Goal: Information Seeking & Learning: Learn about a topic

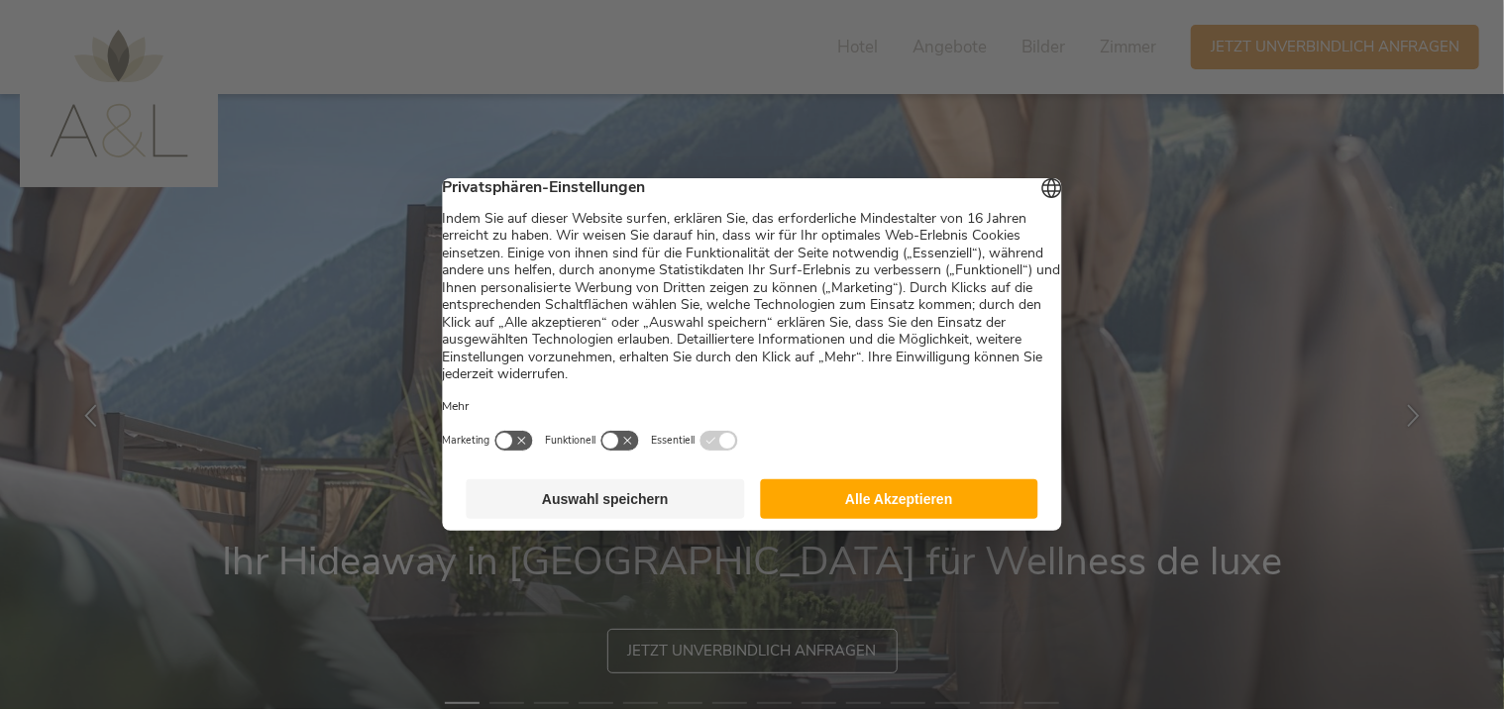
click at [893, 503] on button "Alle Akzeptieren" at bounding box center [899, 500] width 278 height 40
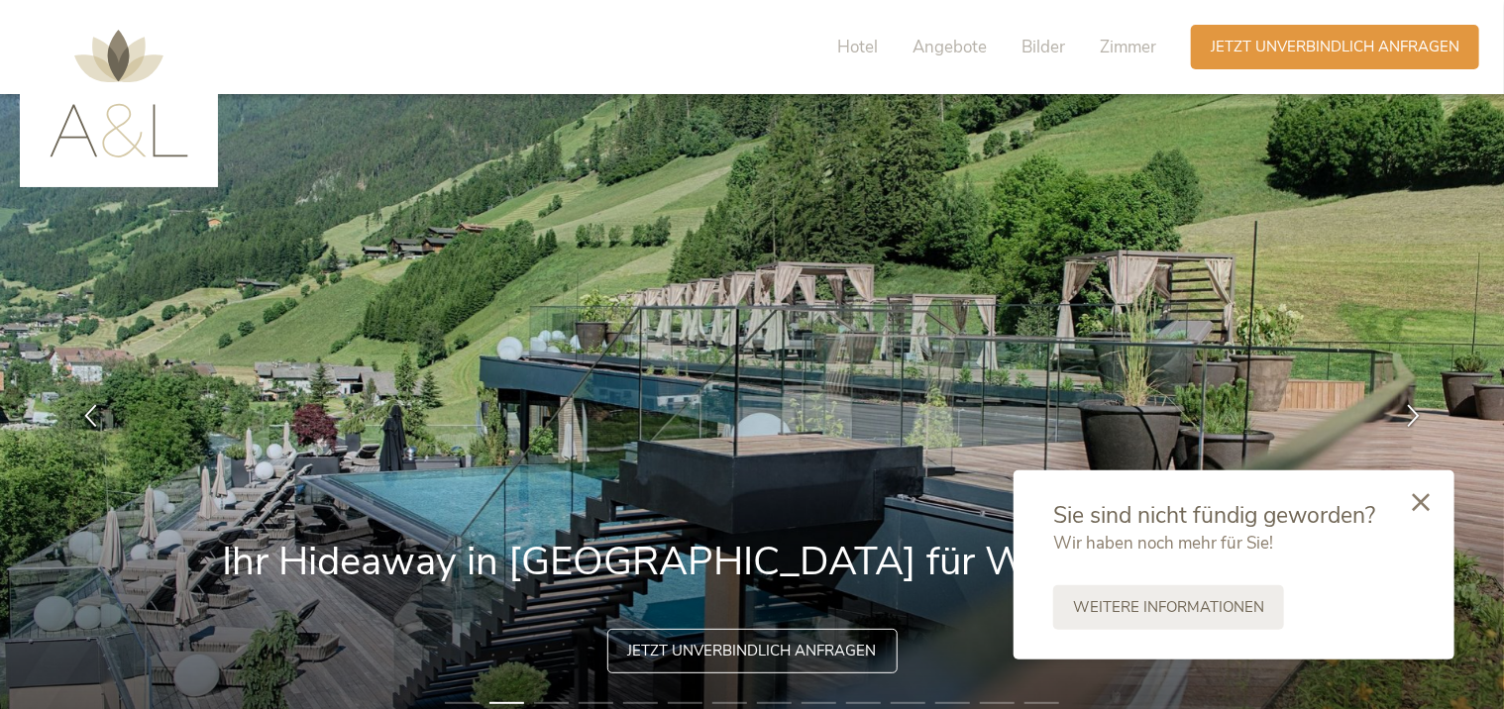
click at [1416, 495] on icon at bounding box center [1421, 502] width 18 height 18
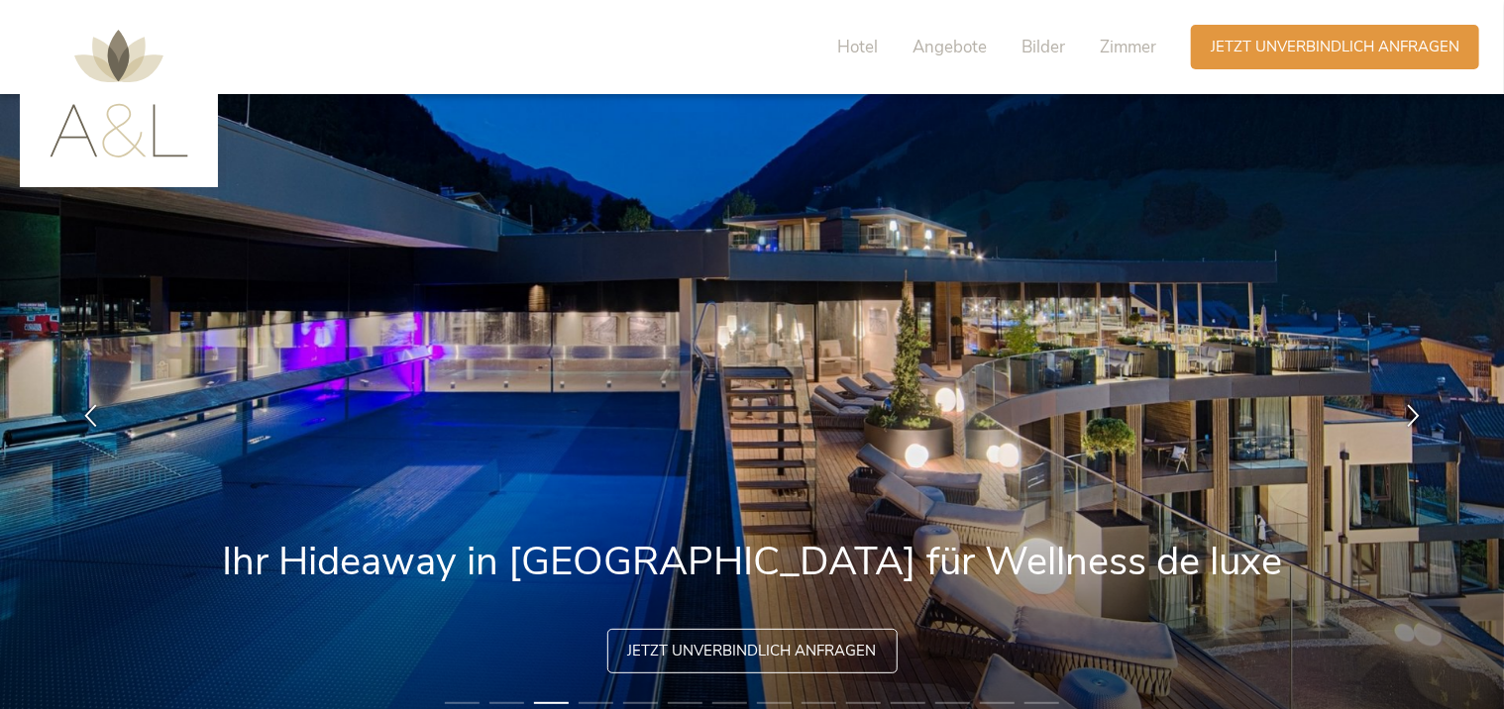
click at [119, 92] on img at bounding box center [119, 94] width 139 height 128
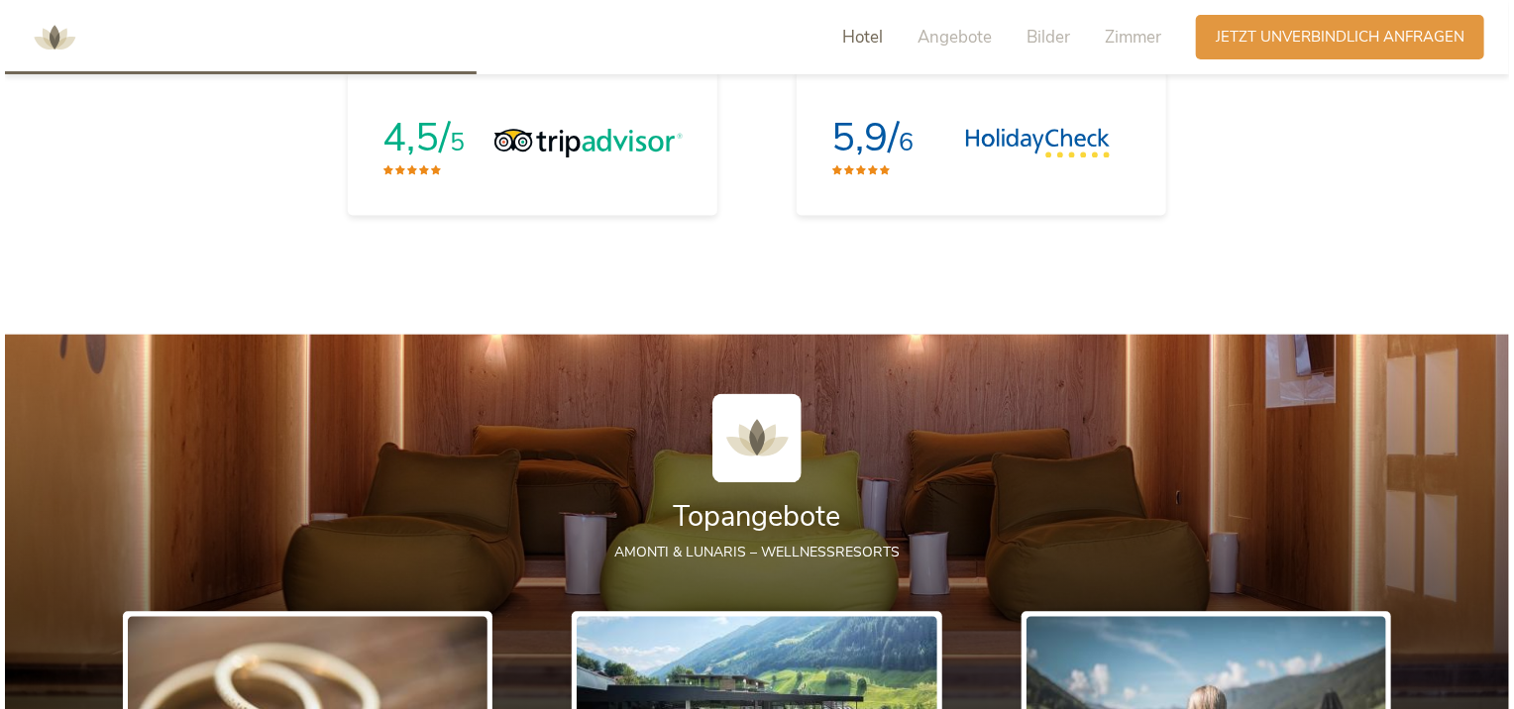
scroll to position [2279, 0]
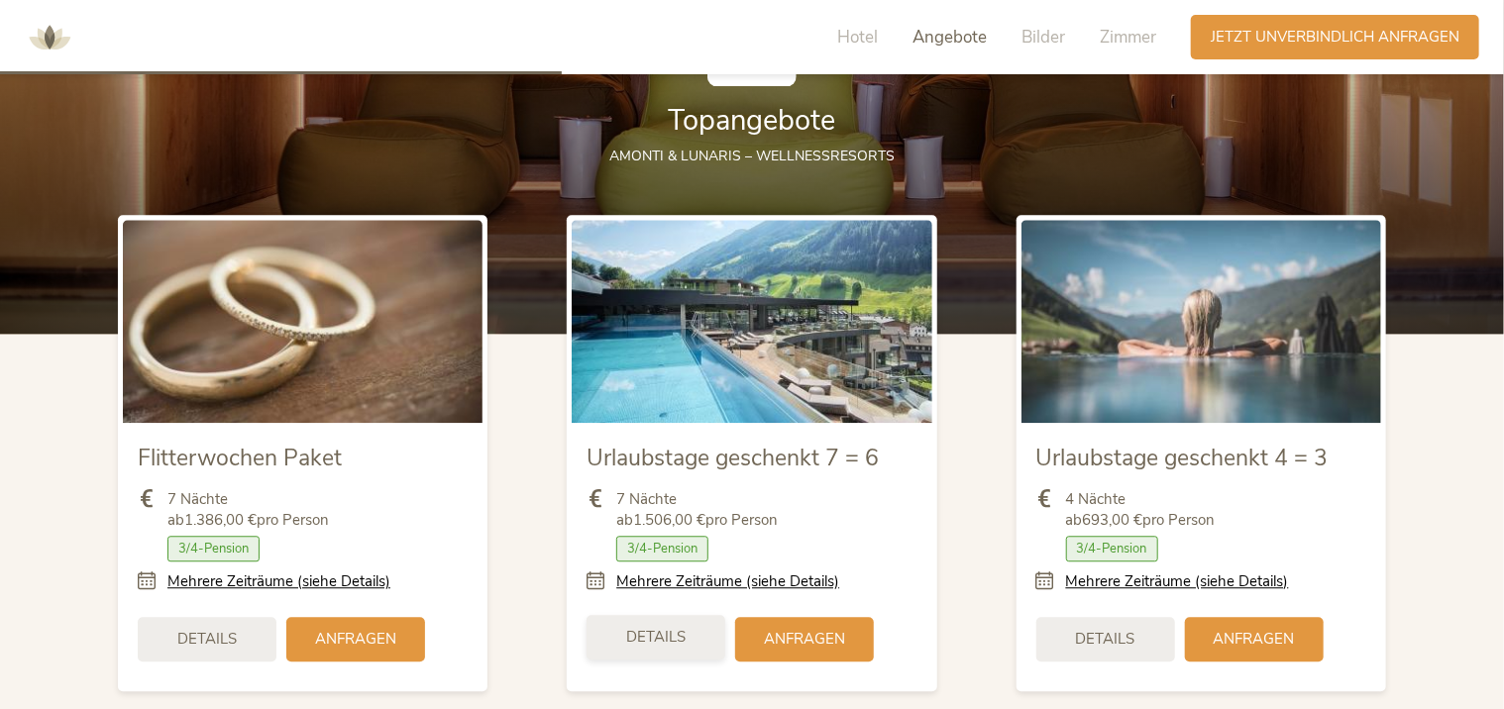
click at [658, 627] on span "Details" at bounding box center [655, 637] width 59 height 21
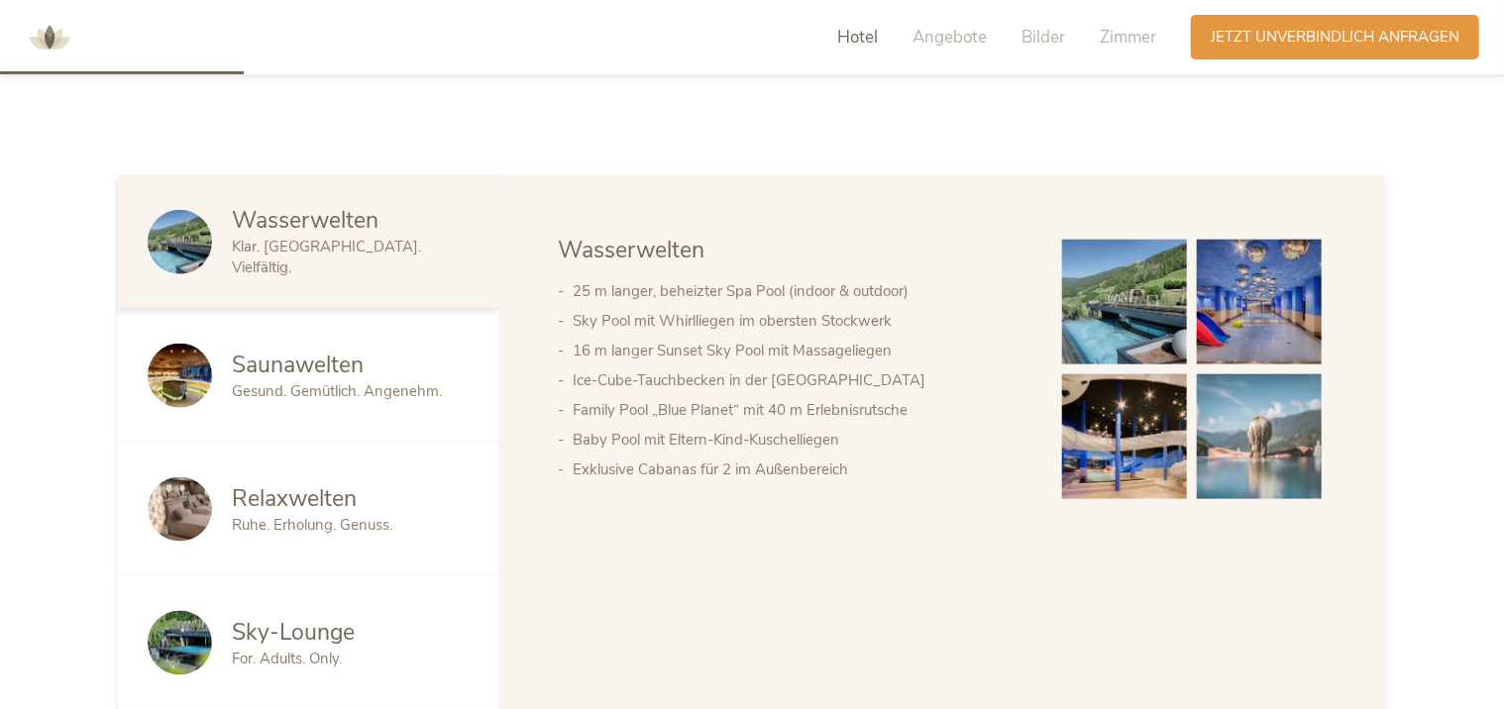
scroll to position [991, 0]
